Goal: Navigation & Orientation: Find specific page/section

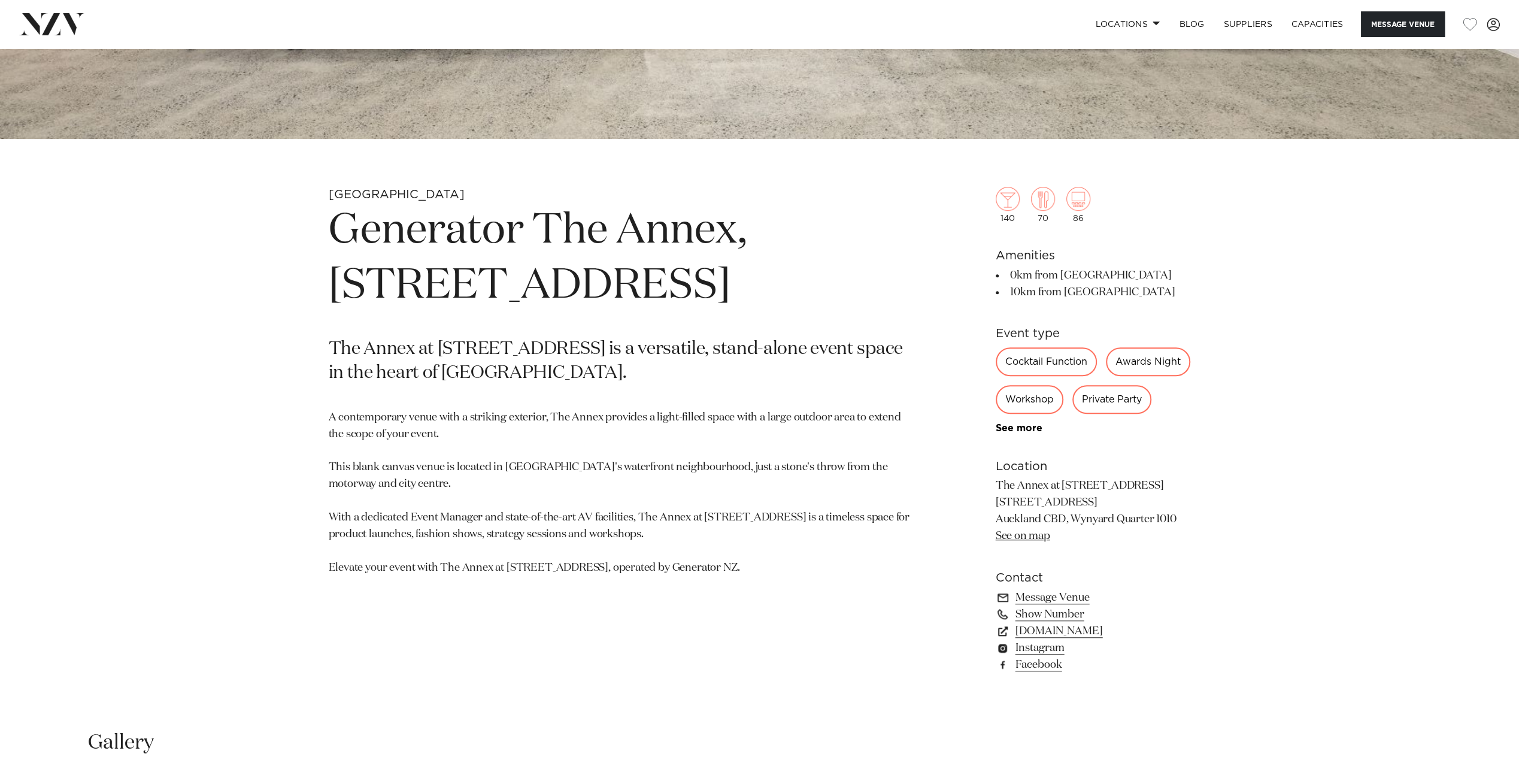
scroll to position [622, 0]
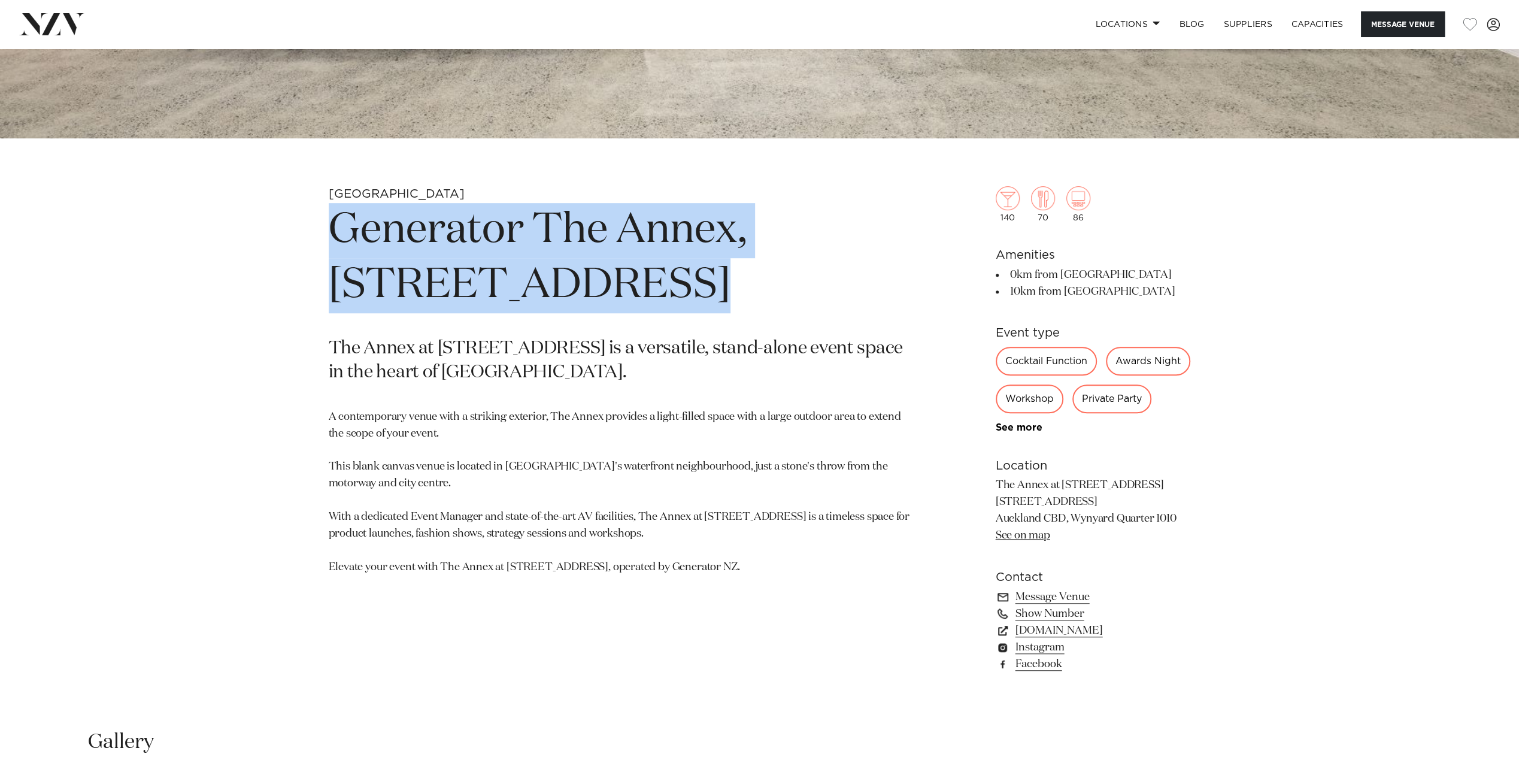
drag, startPoint x: 623, startPoint y: 279, endPoint x: 325, endPoint y: 217, distance: 305.2
click at [325, 217] on div "Auckland Generator The Annex, 10 Madden Street The Annex at 10 Madden Street is…" at bounding box center [759, 448] width 1019 height 525
copy h1 "Generator The Annex, [STREET_ADDRESS]"
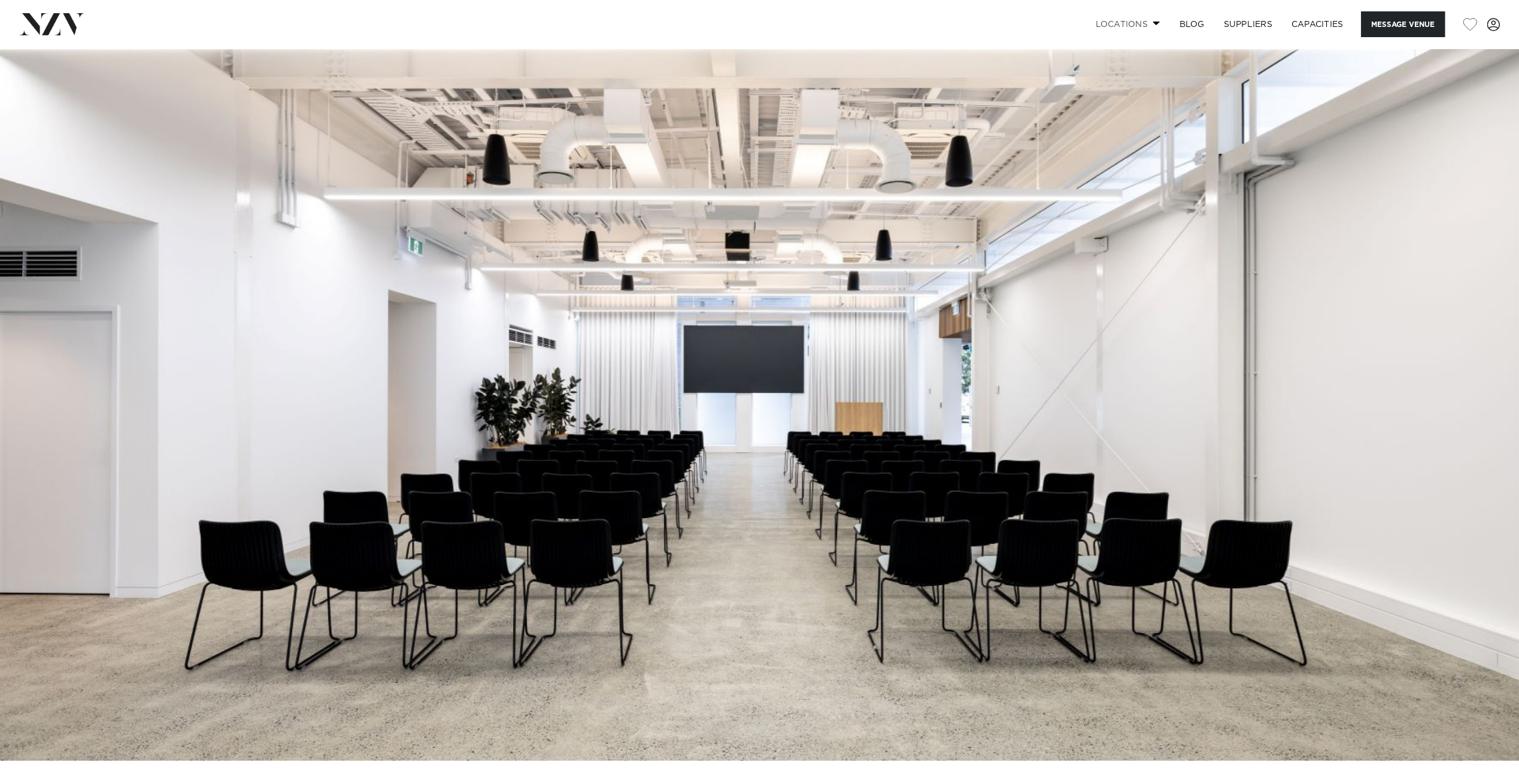
click at [1152, 16] on link "Locations" at bounding box center [1128, 24] width 84 height 26
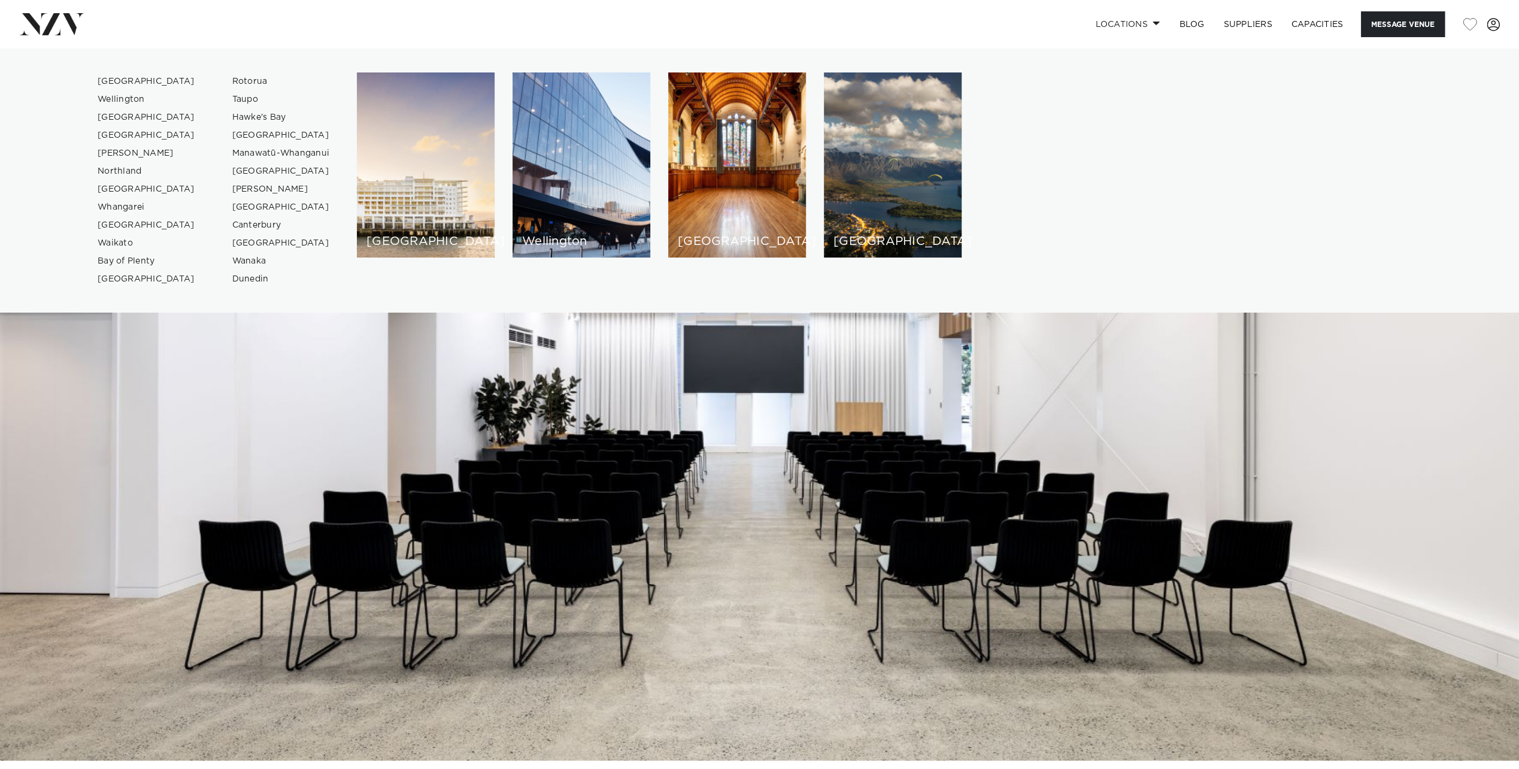
click at [921, 459] on img at bounding box center [759, 405] width 1519 height 712
